Goal: Check status: Check status

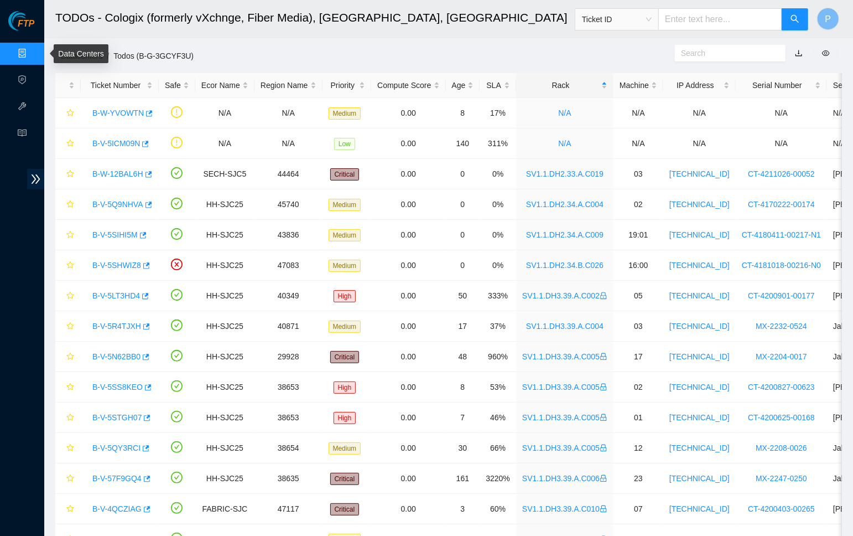
click at [32, 53] on link "Data Centers" at bounding box center [54, 53] width 45 height 9
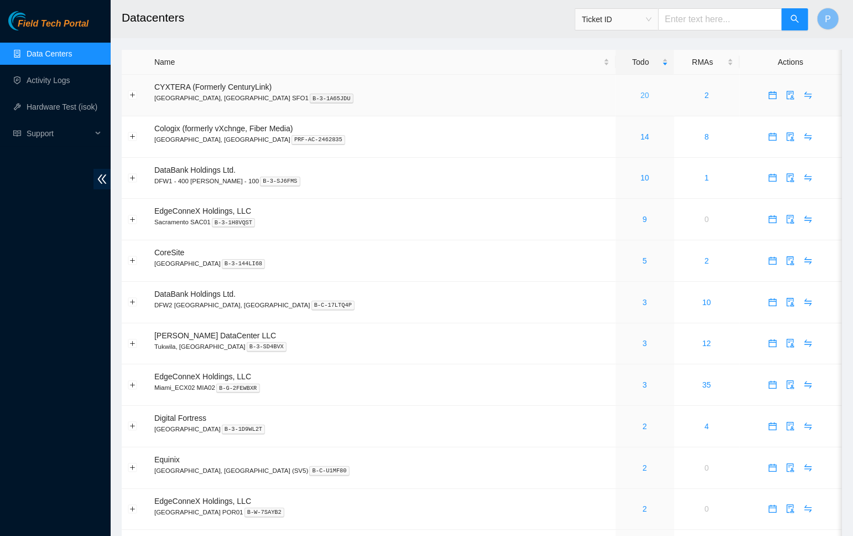
drag, startPoint x: 0, startPoint y: 0, endPoint x: 578, endPoint y: 91, distance: 585.5
click at [641, 91] on link "20" at bounding box center [645, 95] width 9 height 9
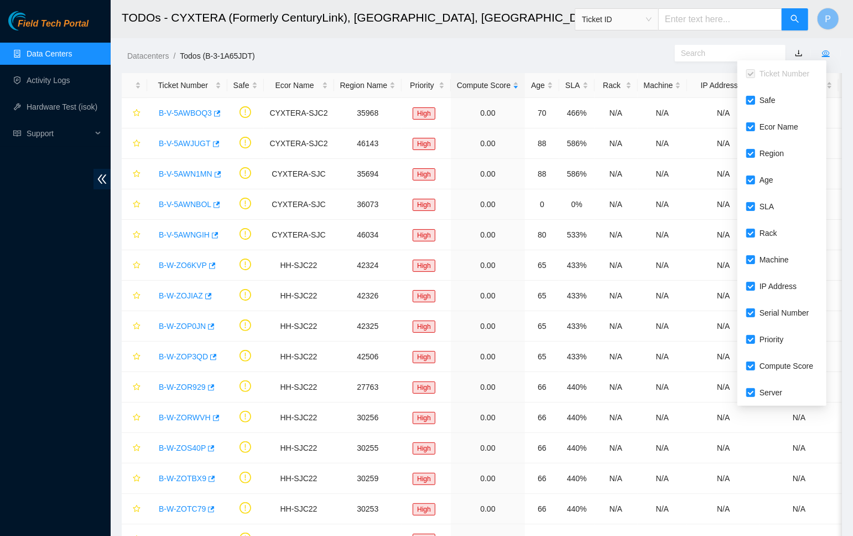
click at [752, 100] on input "Safe" at bounding box center [751, 100] width 9 height 9
checkbox input "false"
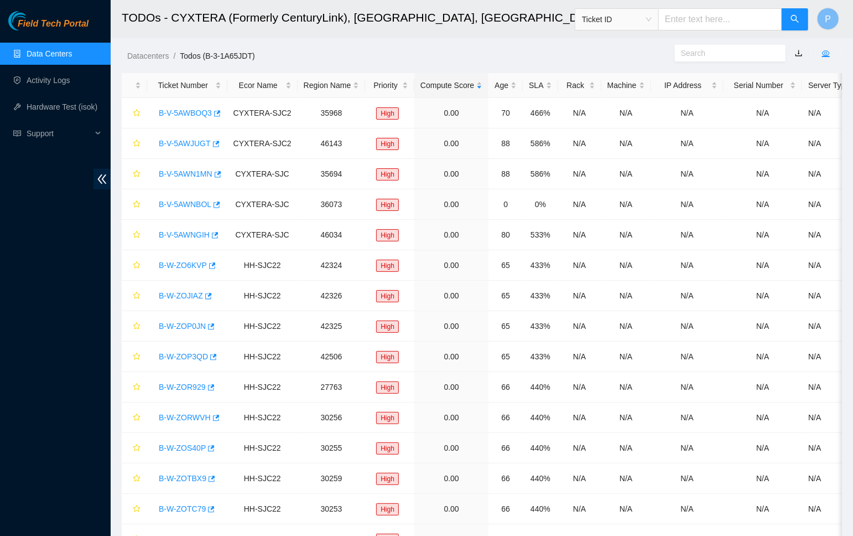
click at [829, 57] on span at bounding box center [826, 53] width 8 height 9
click at [829, 49] on icon "eye" at bounding box center [826, 53] width 8 height 8
click at [646, 56] on ol "Datacenters / Todos (B-3-1A65JDT) /" at bounding box center [397, 56] width 541 height 12
click at [799, 50] on link "button" at bounding box center [799, 53] width 8 height 9
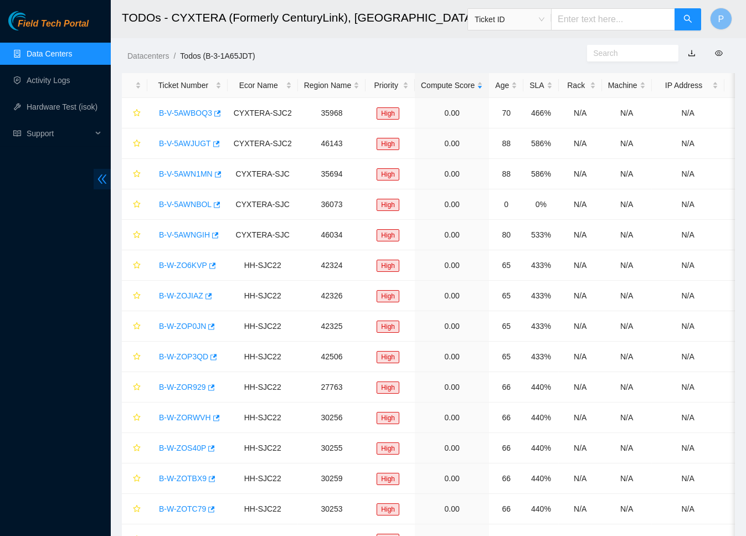
click at [107, 181] on icon "double-left" at bounding box center [102, 179] width 12 height 12
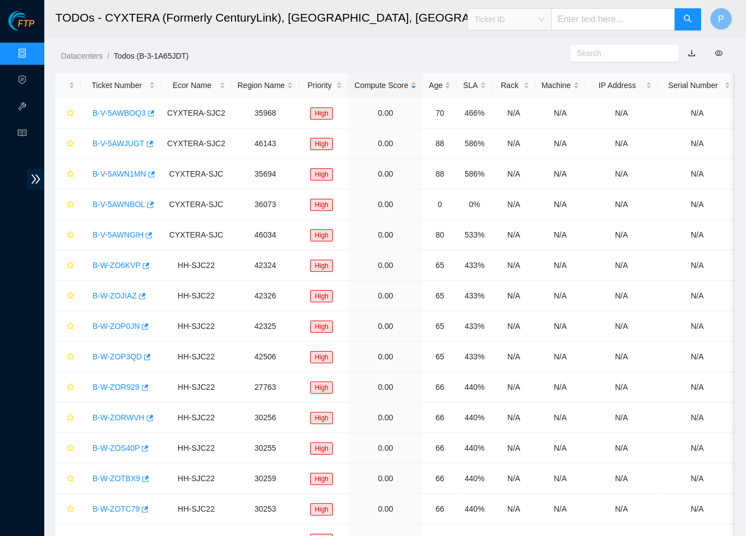
click at [516, 21] on span "Ticket ID" at bounding box center [509, 19] width 70 height 17
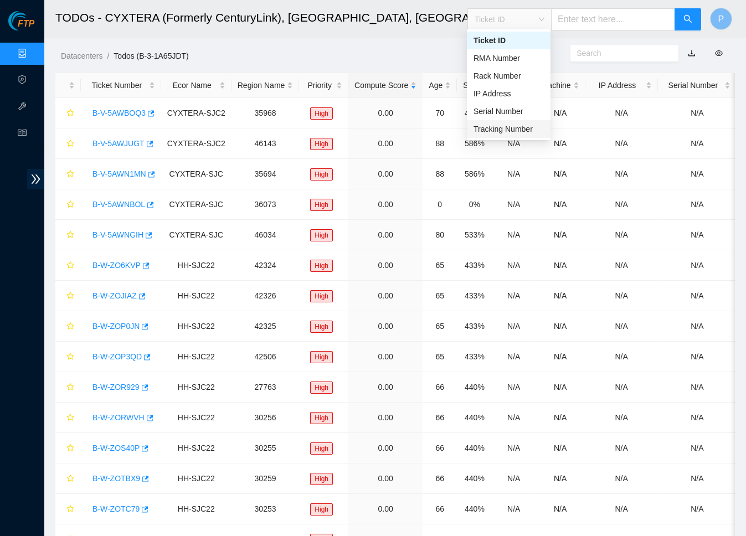
click at [520, 124] on div "Tracking Number" at bounding box center [508, 129] width 70 height 12
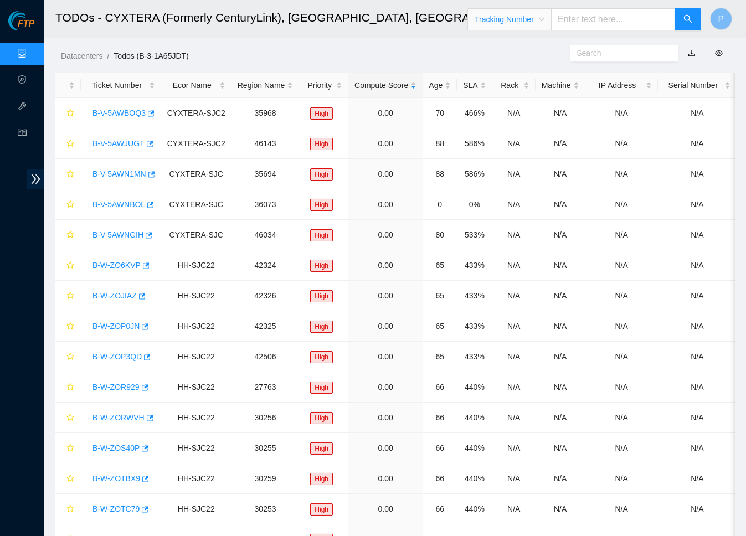
click at [593, 13] on input "text" at bounding box center [613, 19] width 124 height 22
paste input "414739614363"
type input "414739614363"
click at [691, 24] on span "search" at bounding box center [687, 19] width 9 height 11
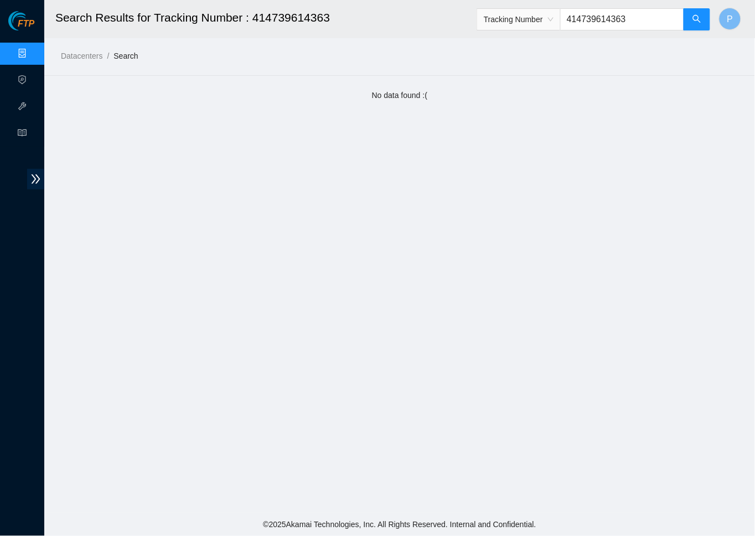
click at [599, 23] on input "414739614363" at bounding box center [622, 19] width 124 height 22
paste input "961201896902870023751"
type input "9612018969028700237513"
click at [693, 27] on button "button" at bounding box center [697, 19] width 27 height 22
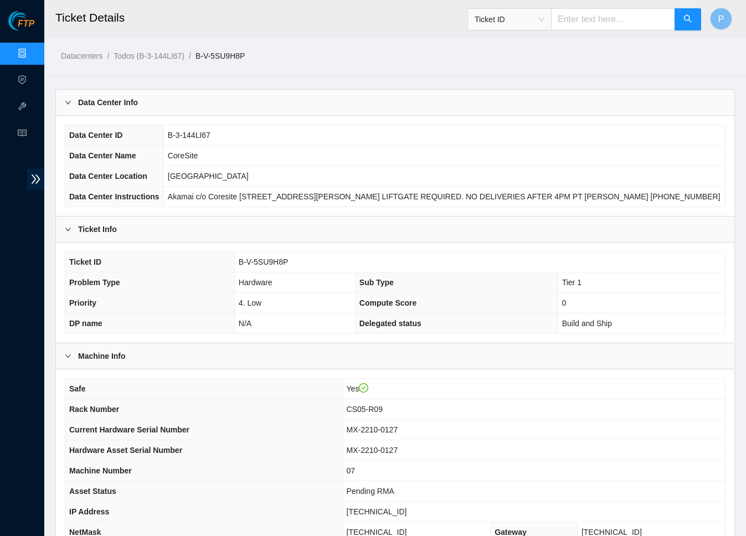
click at [626, 20] on input "text" at bounding box center [613, 19] width 124 height 22
paste input "414739614477"
type input "414739614477"
